Goal: Task Accomplishment & Management: Complete application form

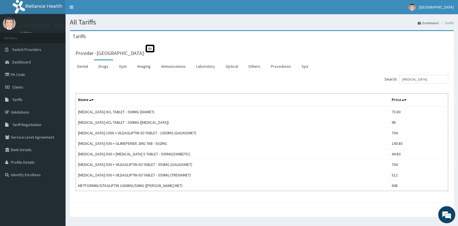
click at [20, 86] on span "Claims" at bounding box center [17, 87] width 11 height 5
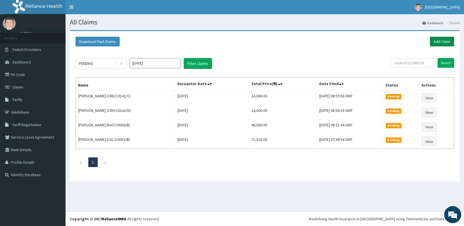
click at [442, 40] on link "Add Claim" at bounding box center [442, 42] width 24 height 10
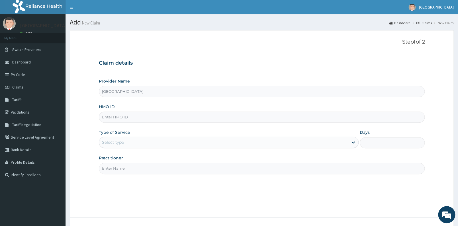
click at [173, 119] on input "HMO ID" at bounding box center [262, 117] width 326 height 11
click at [170, 116] on input "HMO ID" at bounding box center [262, 117] width 326 height 11
type input "p"
click at [134, 117] on input "p" at bounding box center [262, 117] width 326 height 11
type input "LGL/10053/A"
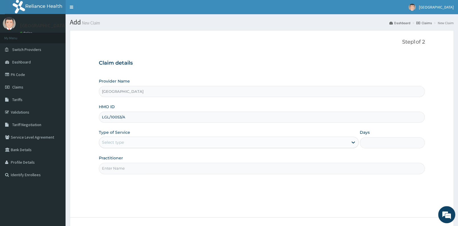
click at [205, 143] on div "Select type" at bounding box center [223, 142] width 249 height 9
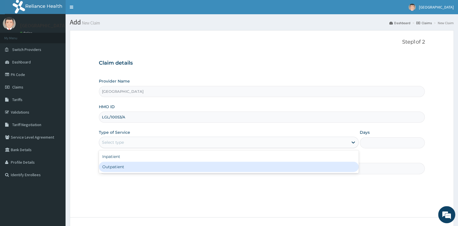
click at [186, 169] on div "Outpatient" at bounding box center [229, 167] width 260 height 10
type input "1"
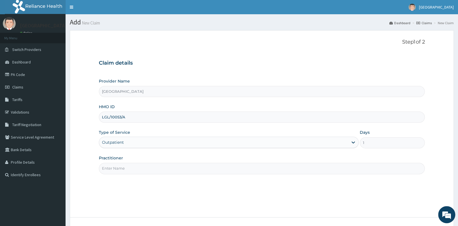
click at [175, 172] on input "Practitioner" at bounding box center [262, 168] width 326 height 11
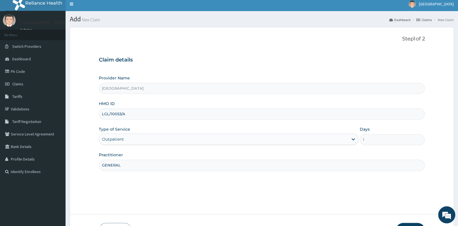
scroll to position [43, 0]
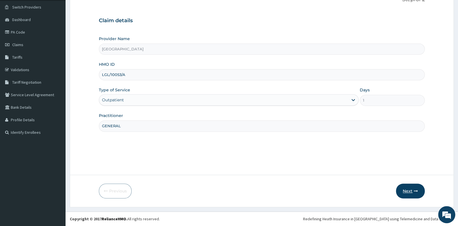
type input "GENERAL"
click at [409, 190] on button "Next" at bounding box center [410, 191] width 29 height 15
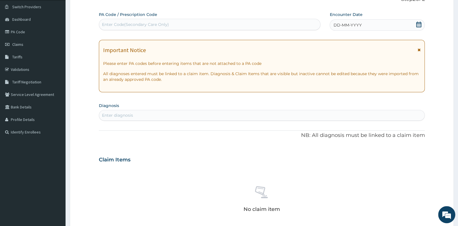
click at [196, 24] on div "Enter Code(Secondary Care Only)" at bounding box center [209, 24] width 221 height 9
click at [172, 22] on div "Enter Code(Secondary Care Only)" at bounding box center [209, 24] width 221 height 9
type input "PA/A00010"
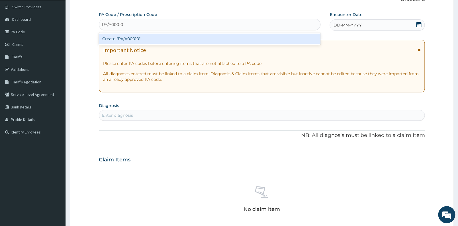
click at [147, 37] on div "Create "PA/A00010"" at bounding box center [210, 39] width 222 height 10
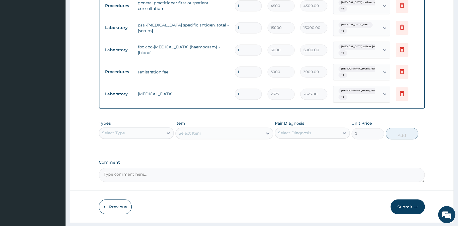
scroll to position [315, 0]
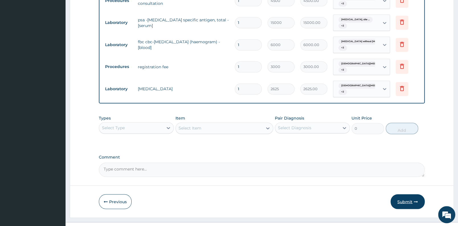
click at [402, 194] on button "Submit" at bounding box center [407, 201] width 34 height 15
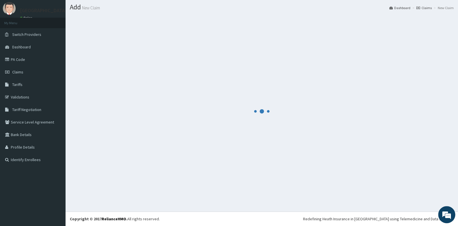
scroll to position [15, 0]
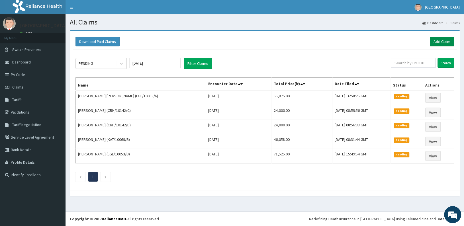
click at [433, 43] on link "Add Claim" at bounding box center [442, 42] width 24 height 10
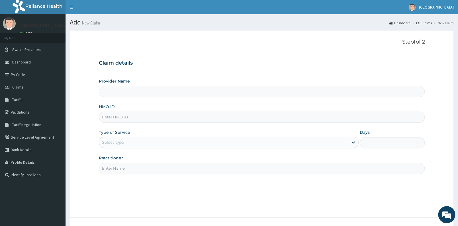
click at [141, 117] on input "HMO ID" at bounding box center [262, 117] width 326 height 11
type input "LGL"
type input "[GEOGRAPHIC_DATA]"
type input "LGL/10053/A"
click at [129, 143] on div "Select type" at bounding box center [223, 142] width 249 height 9
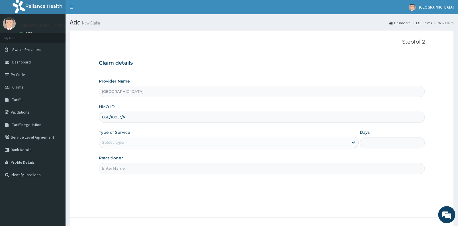
click at [129, 143] on div "Select type" at bounding box center [223, 142] width 249 height 9
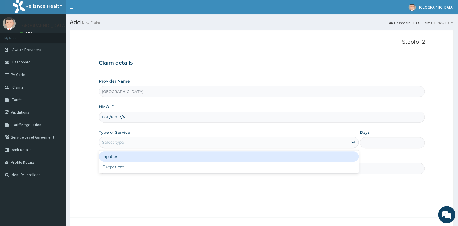
click at [127, 141] on div "Select type" at bounding box center [223, 142] width 249 height 9
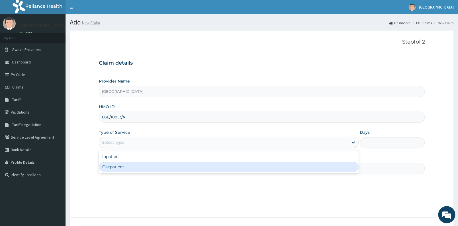
click at [127, 166] on div "Outpatient" at bounding box center [229, 167] width 260 height 10
type input "1"
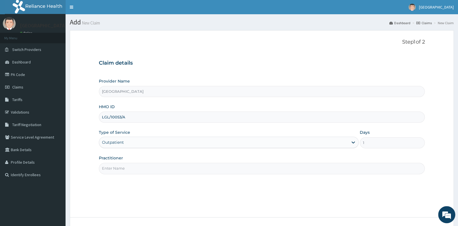
click at [125, 169] on input "Practitioner" at bounding box center [262, 168] width 326 height 11
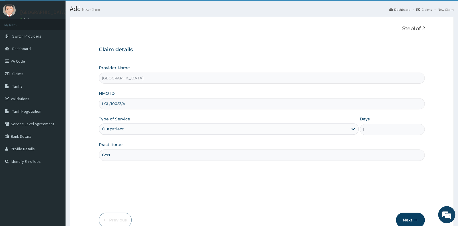
scroll to position [43, 0]
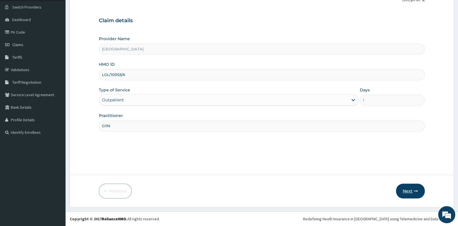
type input "GYN"
click at [410, 189] on button "Next" at bounding box center [410, 191] width 29 height 15
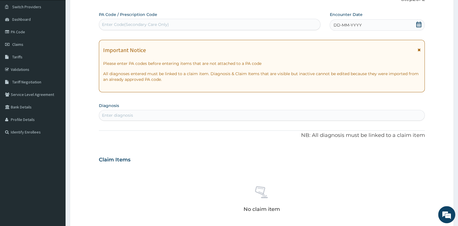
click at [160, 25] on div "Enter Code(Secondary Care Only)" at bounding box center [135, 25] width 67 height 6
type input "PA/936529"
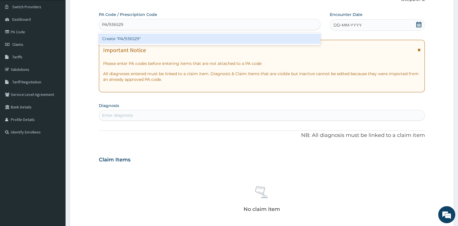
click at [144, 37] on div "Create "PA/936529"" at bounding box center [210, 39] width 222 height 10
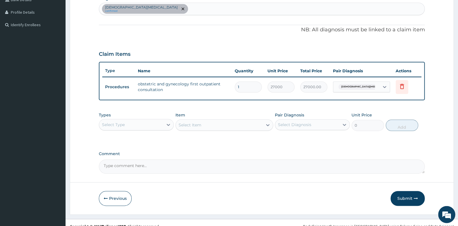
scroll to position [157, 0]
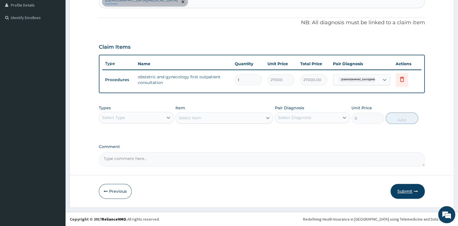
click at [400, 187] on button "Submit" at bounding box center [407, 191] width 34 height 15
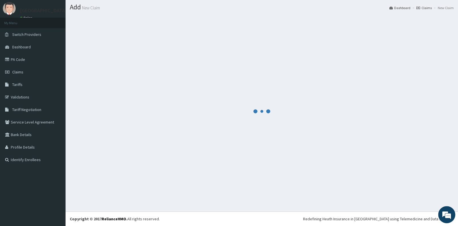
scroll to position [15, 0]
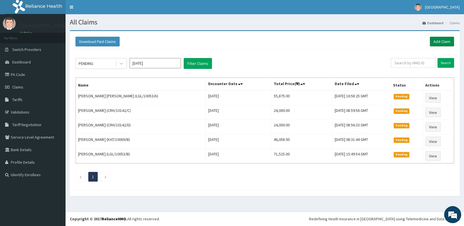
click at [449, 38] on link "Add Claim" at bounding box center [442, 42] width 24 height 10
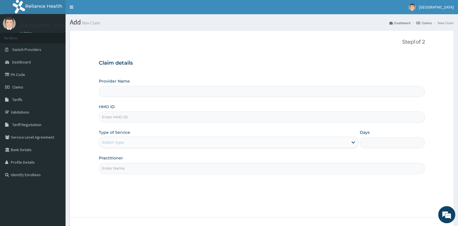
click at [175, 119] on input "HMO ID" at bounding box center [262, 117] width 326 height 11
type input "[GEOGRAPHIC_DATA]"
type input "LGL/10053/A"
click at [147, 144] on div "Select type" at bounding box center [223, 142] width 249 height 9
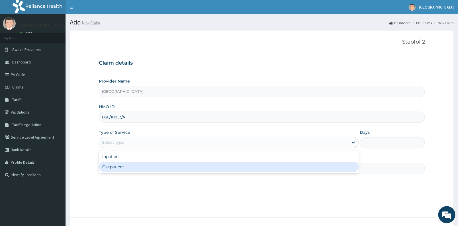
click at [144, 166] on div "Outpatient" at bounding box center [229, 167] width 260 height 10
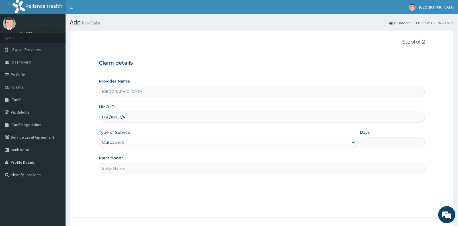
type input "1"
click at [148, 168] on input "Practitioner" at bounding box center [262, 168] width 326 height 11
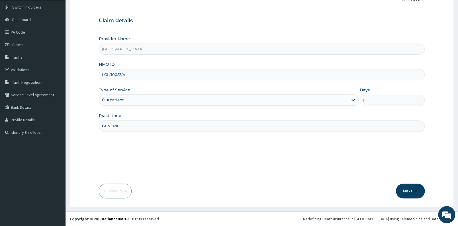
type input "GENERAL"
click at [406, 187] on button "Next" at bounding box center [410, 191] width 29 height 15
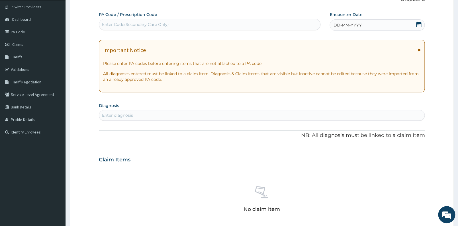
click at [179, 25] on div "Enter Code(Secondary Care Only)" at bounding box center [209, 24] width 221 height 9
type input "PA/7B6501"
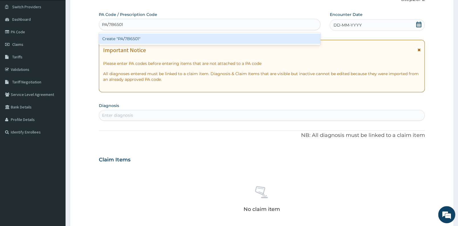
click at [182, 35] on div "Create "PA/7B6501"" at bounding box center [210, 39] width 222 height 10
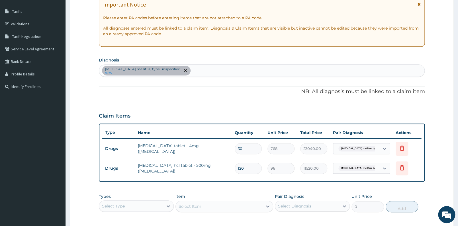
scroll to position [177, 0]
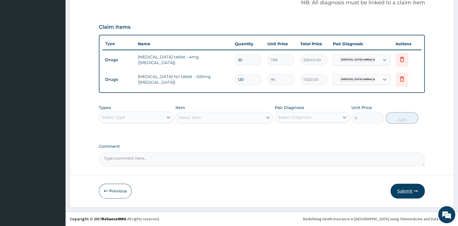
click at [405, 189] on button "Submit" at bounding box center [407, 191] width 34 height 15
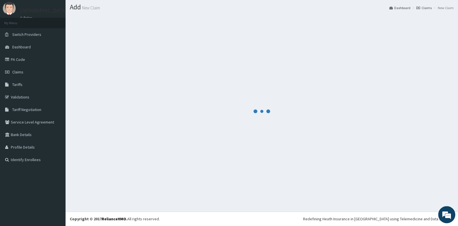
scroll to position [15, 0]
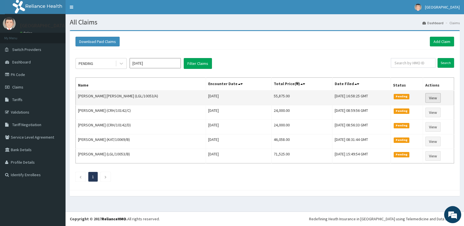
click at [437, 98] on link "View" at bounding box center [432, 98] width 15 height 10
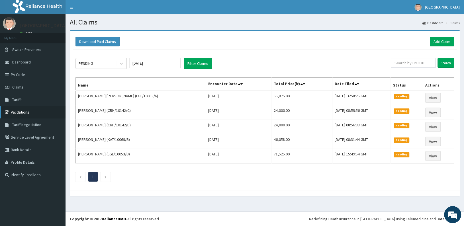
click at [35, 110] on link "Validations" at bounding box center [33, 112] width 66 height 13
